Goal: Navigation & Orientation: Find specific page/section

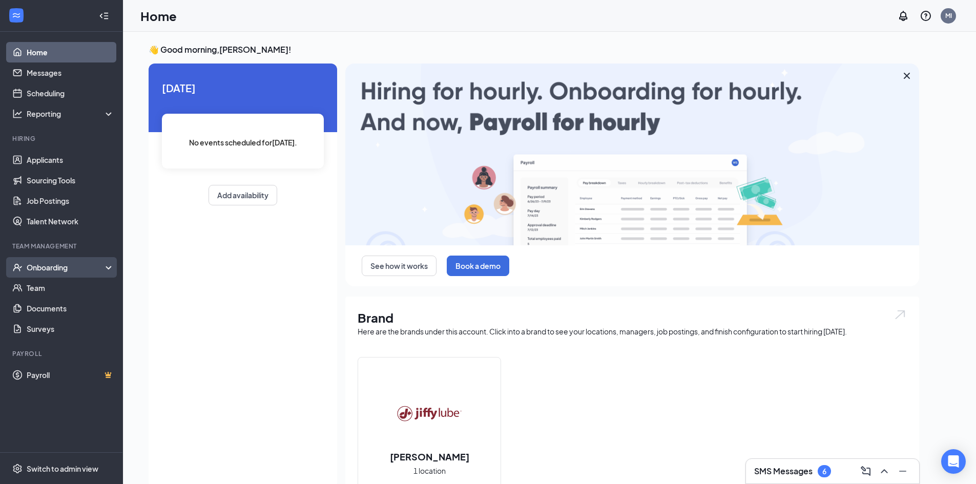
click at [48, 268] on div "Onboarding" at bounding box center [66, 267] width 79 height 10
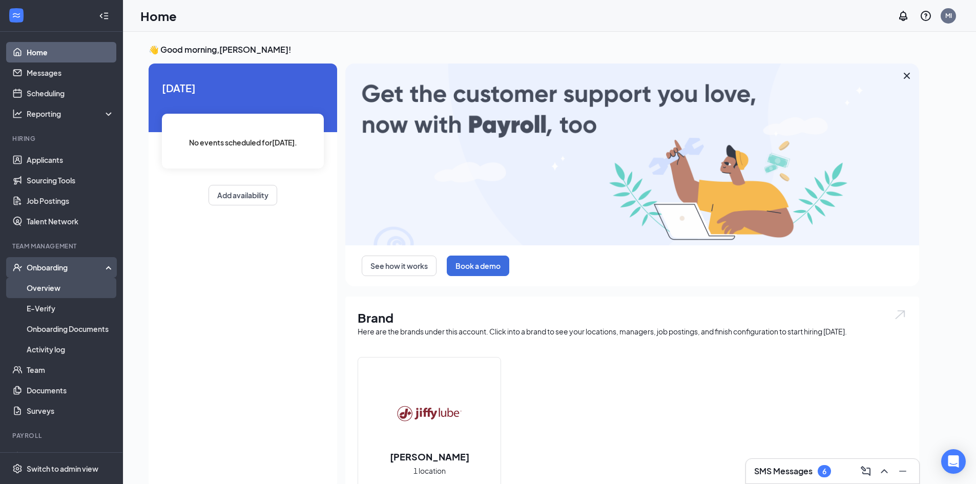
click at [57, 282] on link "Overview" at bounding box center [71, 288] width 88 height 21
